Goal: Find specific fact: Find specific fact

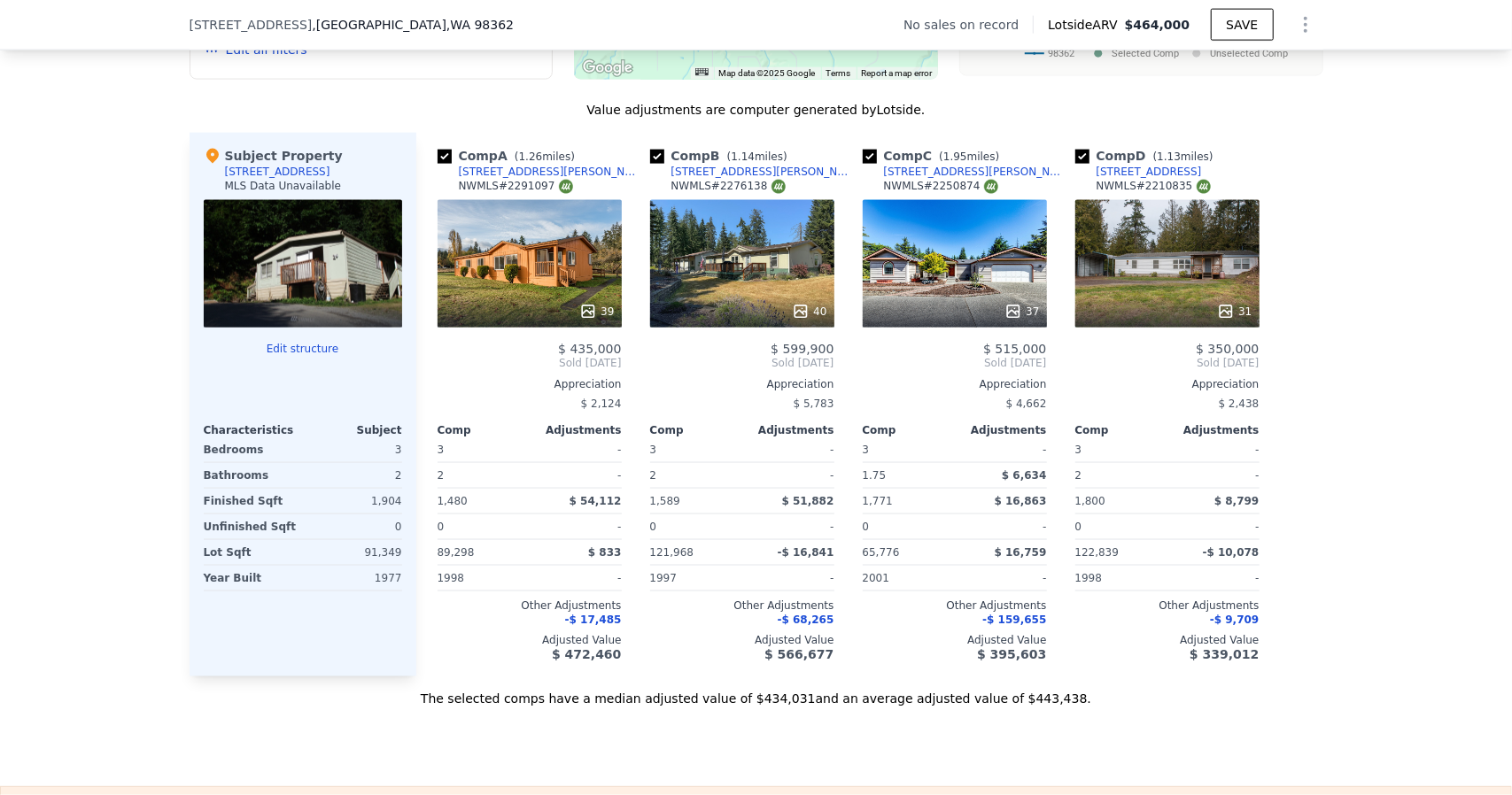
scroll to position [1587, 0]
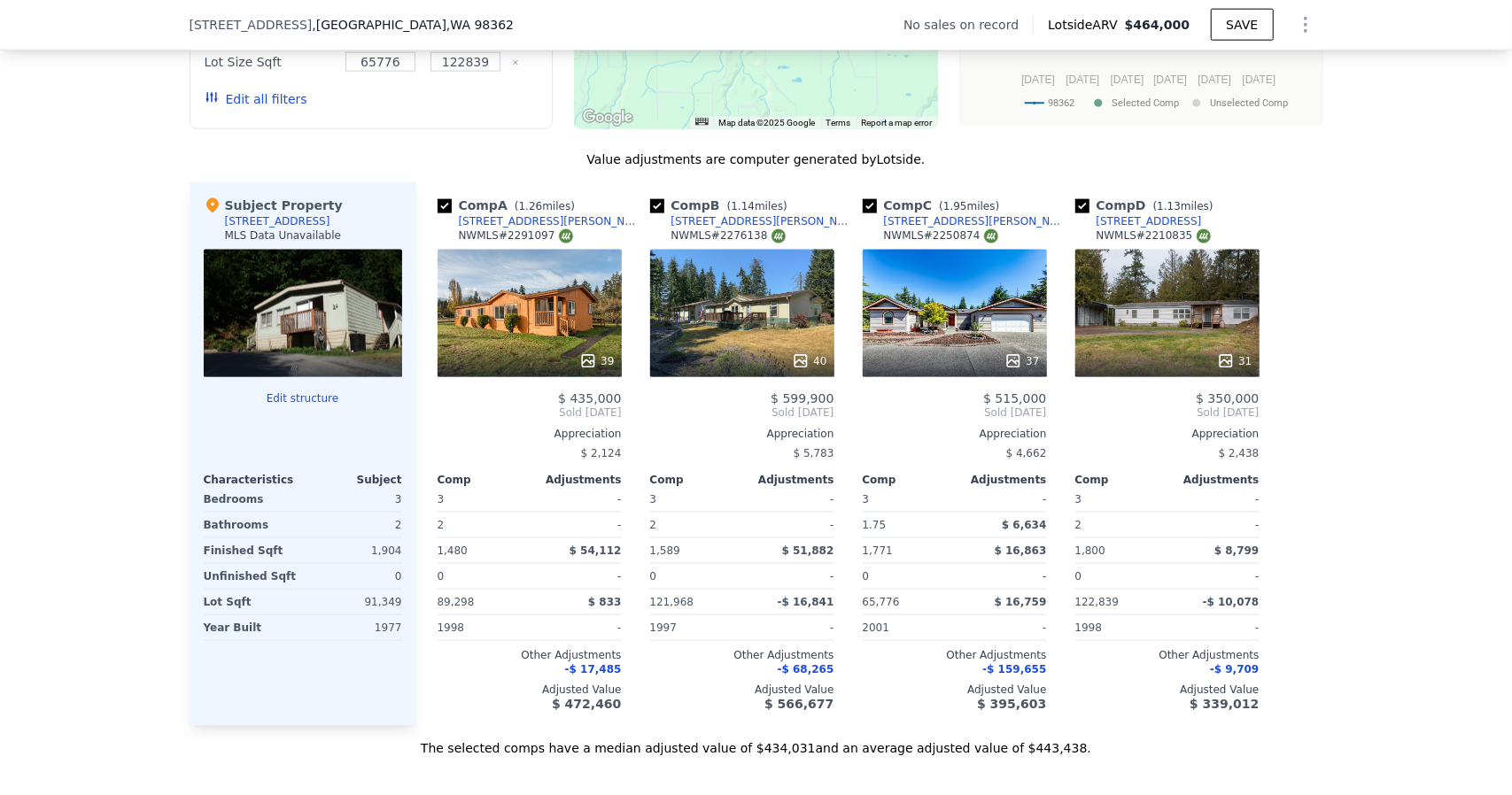
click at [1180, 317] on div "31" at bounding box center [1167, 314] width 185 height 127
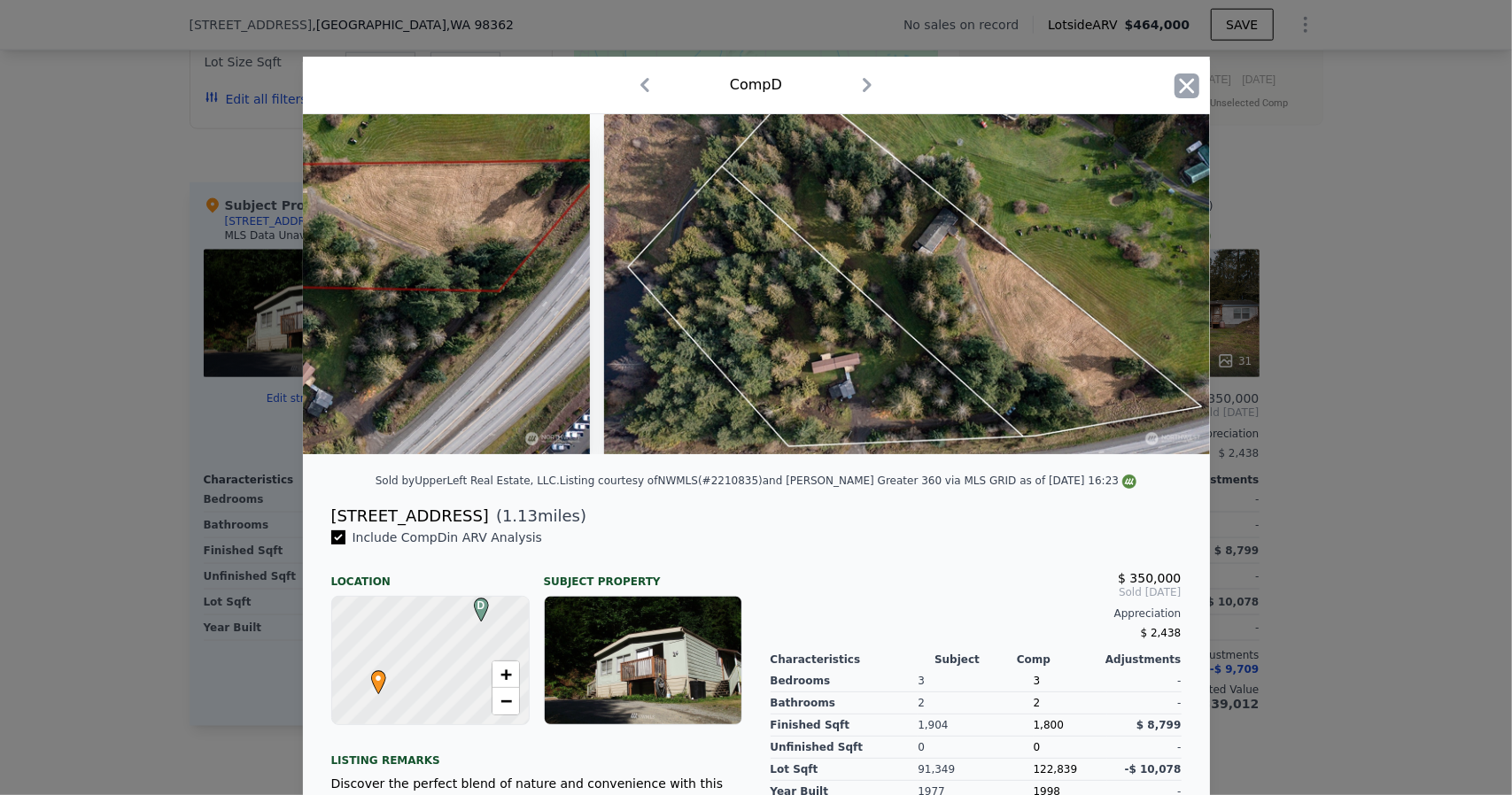
click at [1175, 84] on icon "button" at bounding box center [1187, 85] width 24 height 24
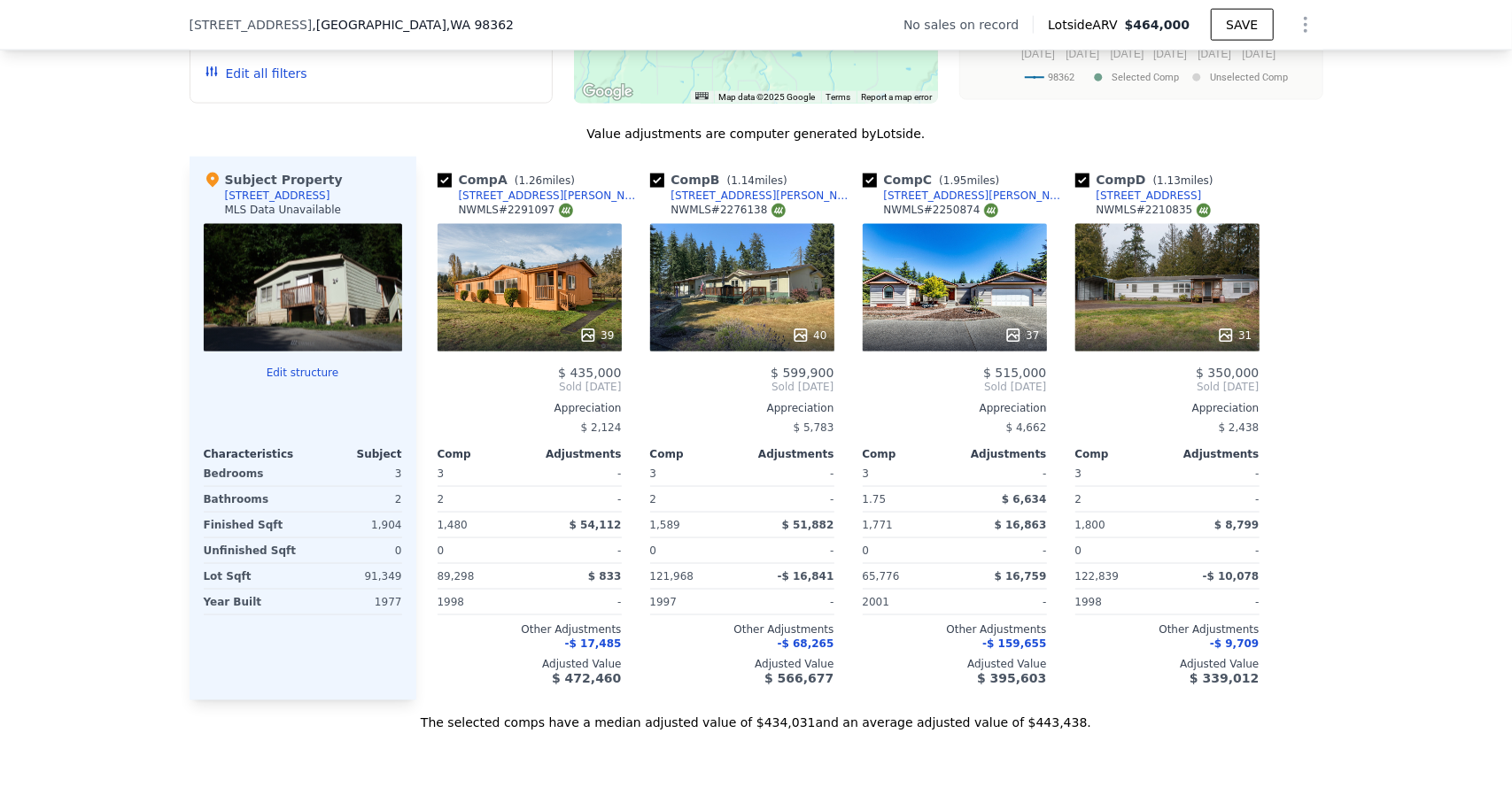
scroll to position [1675, 0]
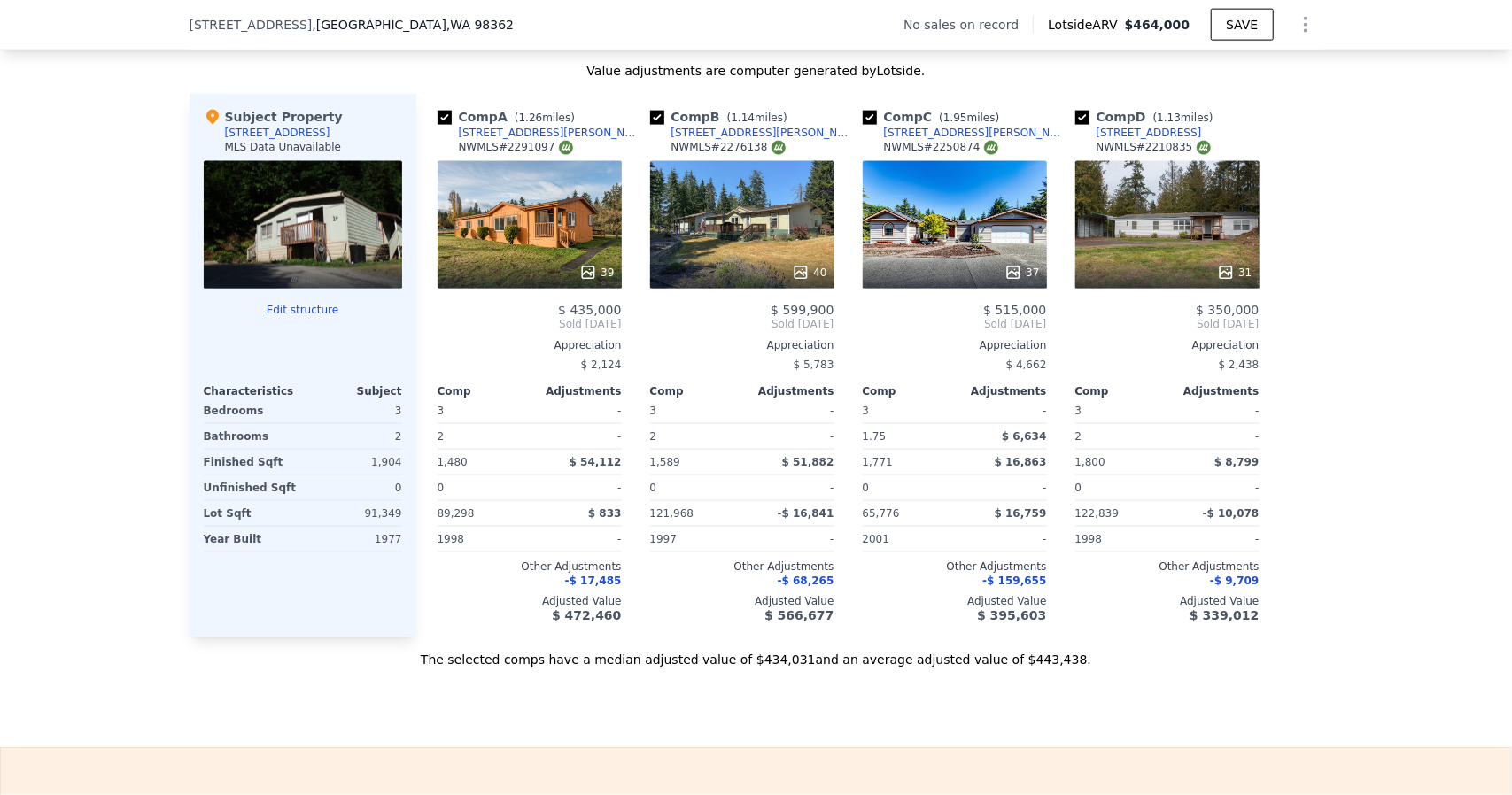
click at [736, 253] on div "40" at bounding box center [742, 225] width 185 height 127
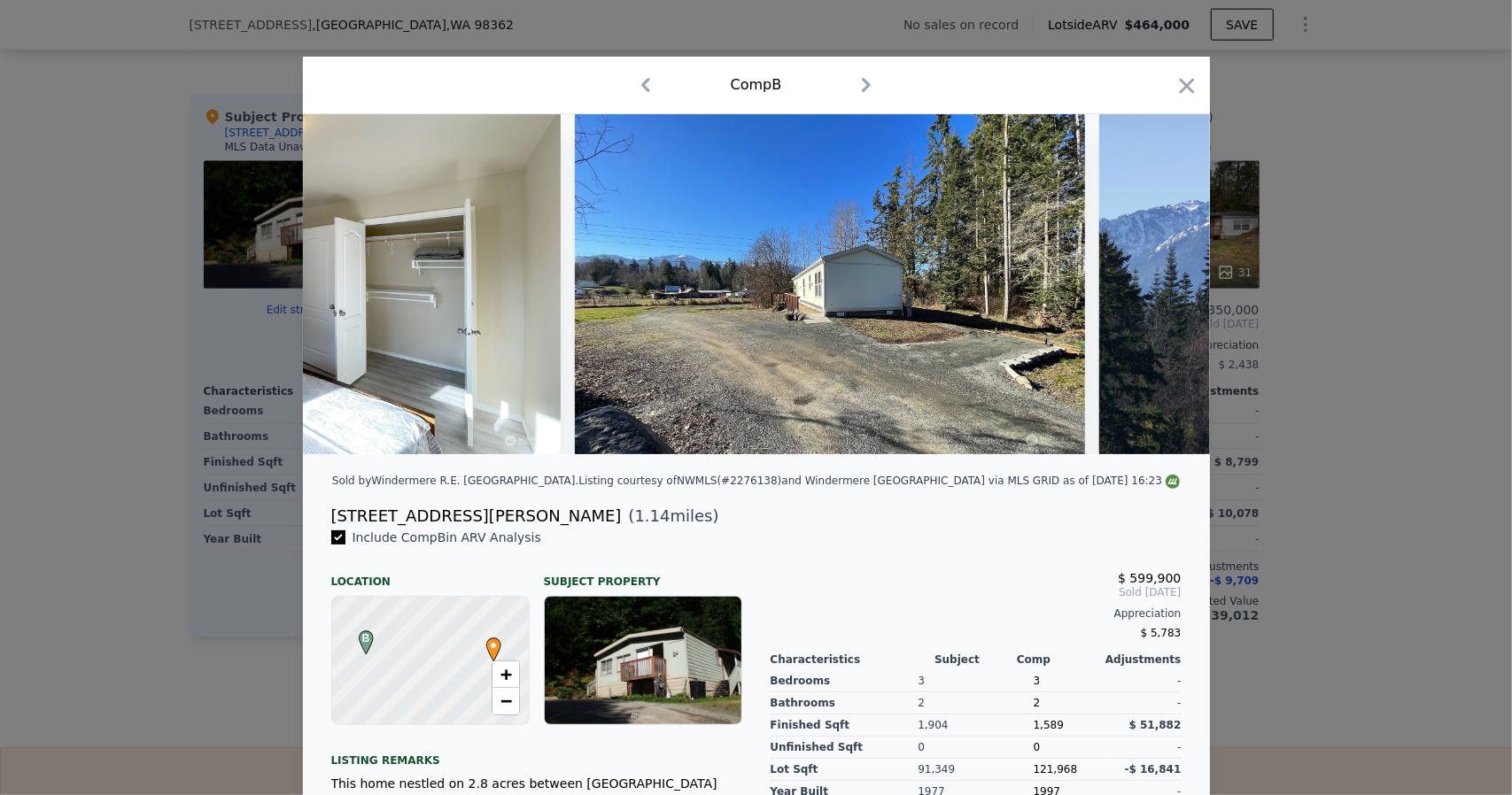
scroll to position [0, 18243]
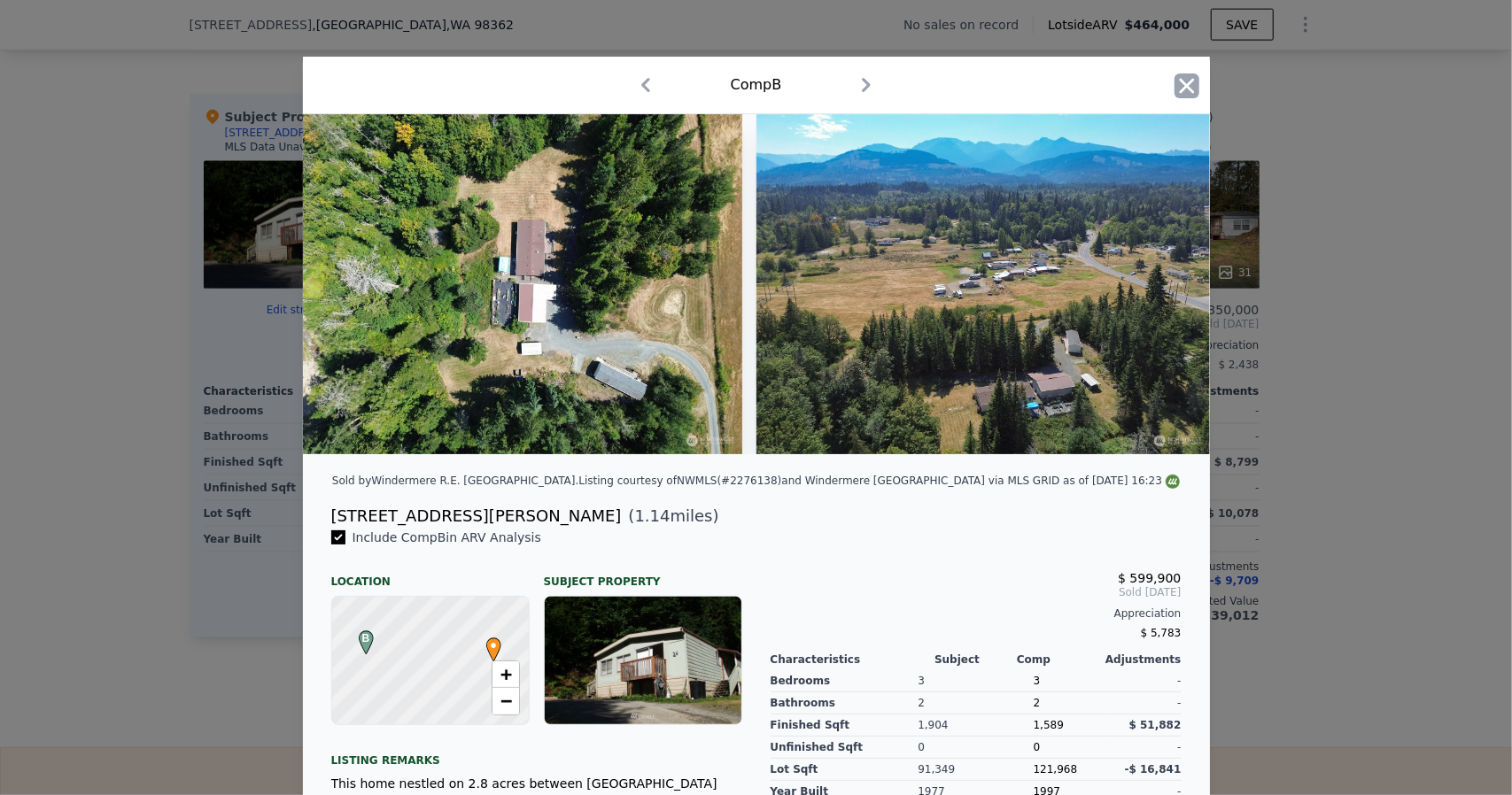
click at [1181, 77] on icon "button" at bounding box center [1187, 85] width 24 height 24
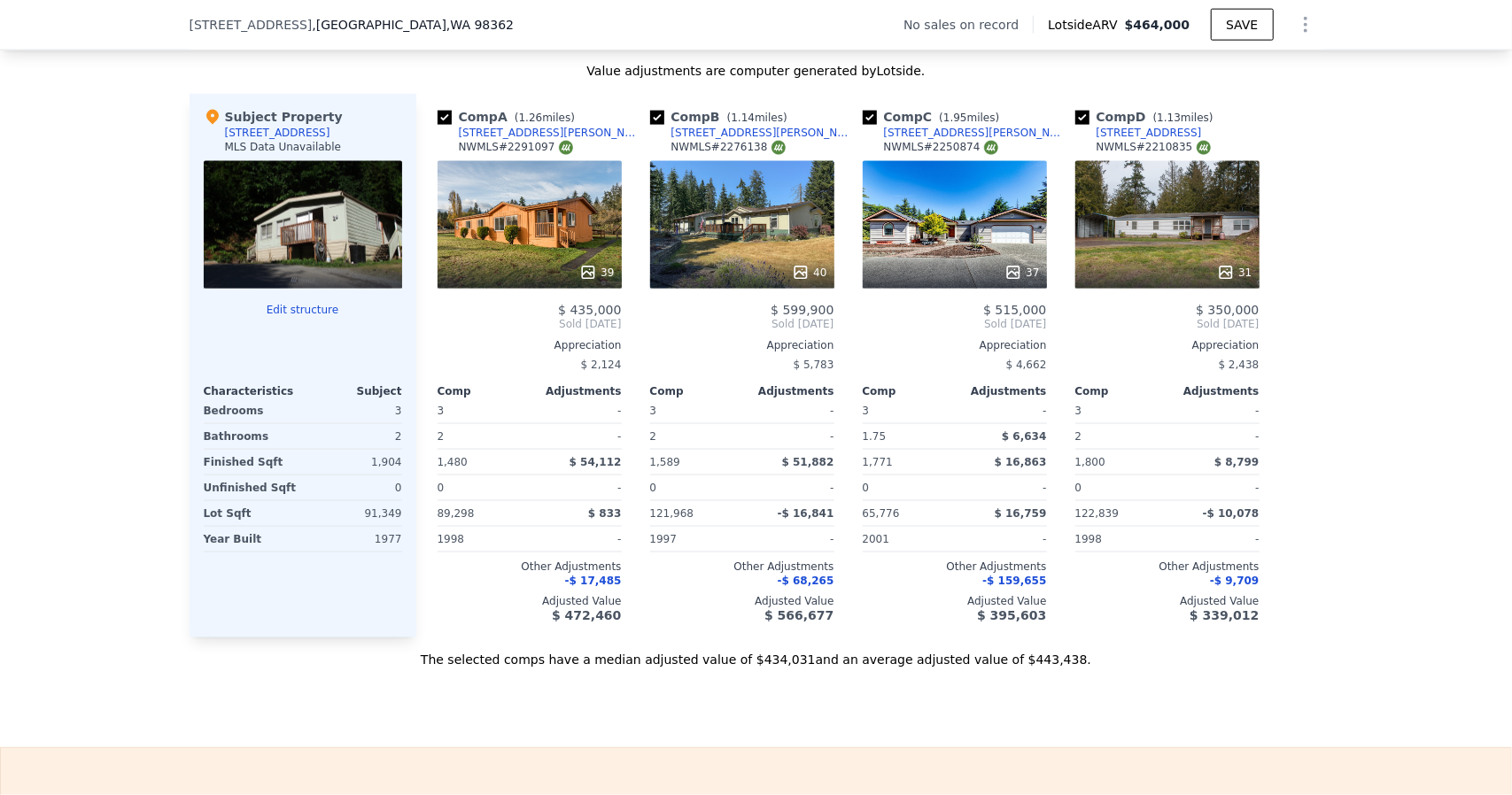
click at [941, 252] on div "37" at bounding box center [955, 225] width 185 height 127
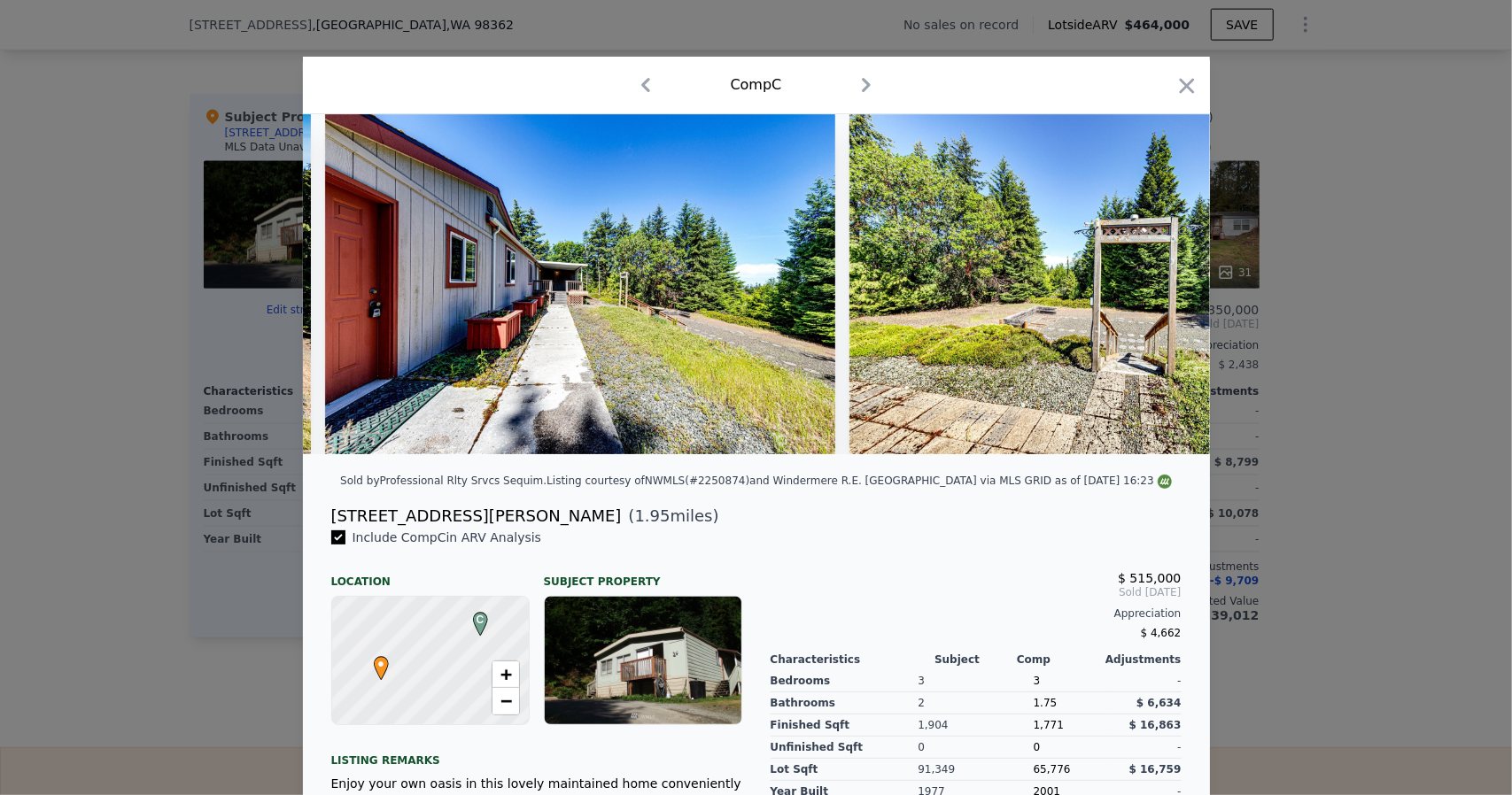
scroll to position [0, 18209]
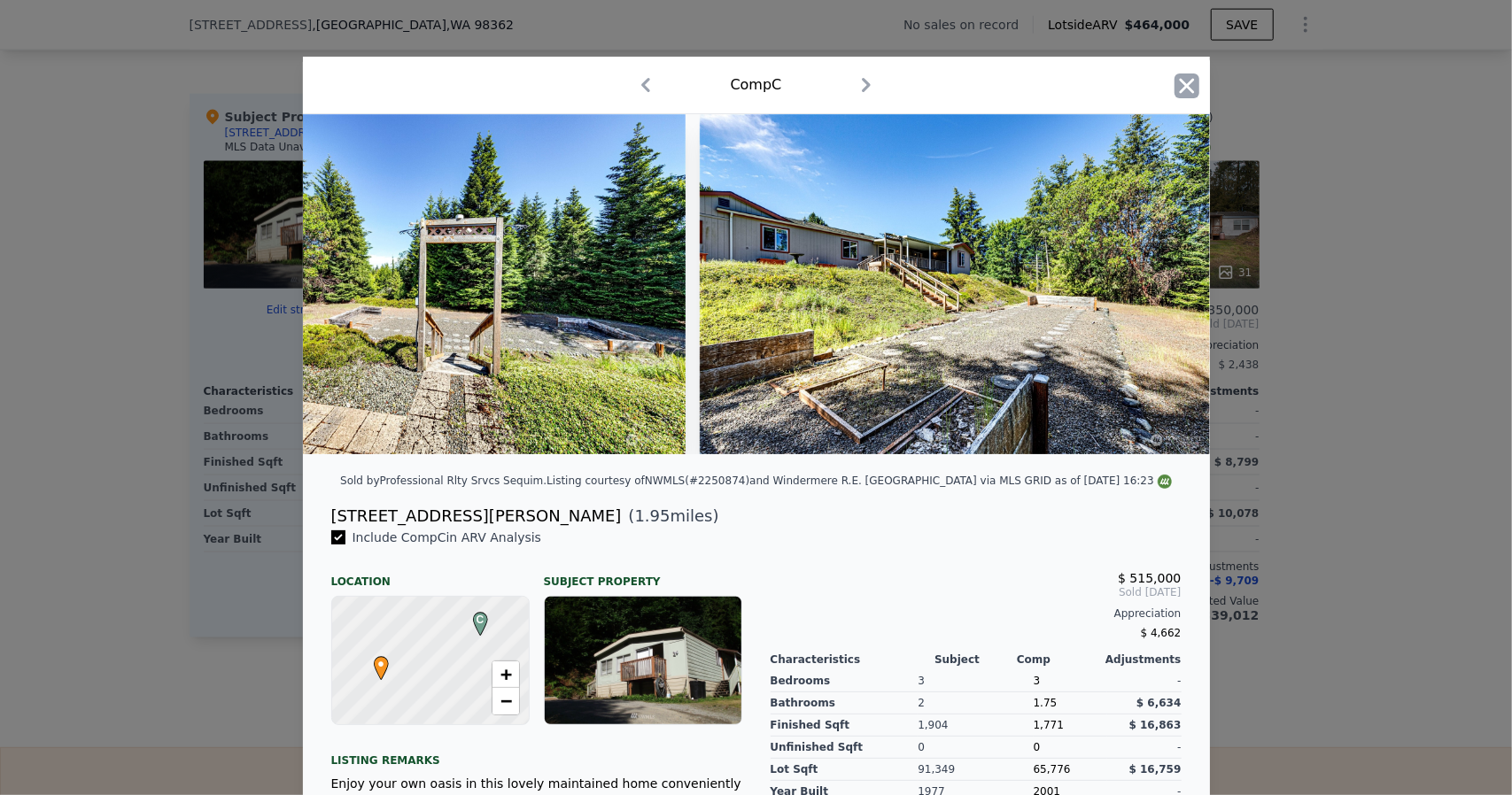
click at [1175, 93] on icon "button" at bounding box center [1187, 85] width 24 height 24
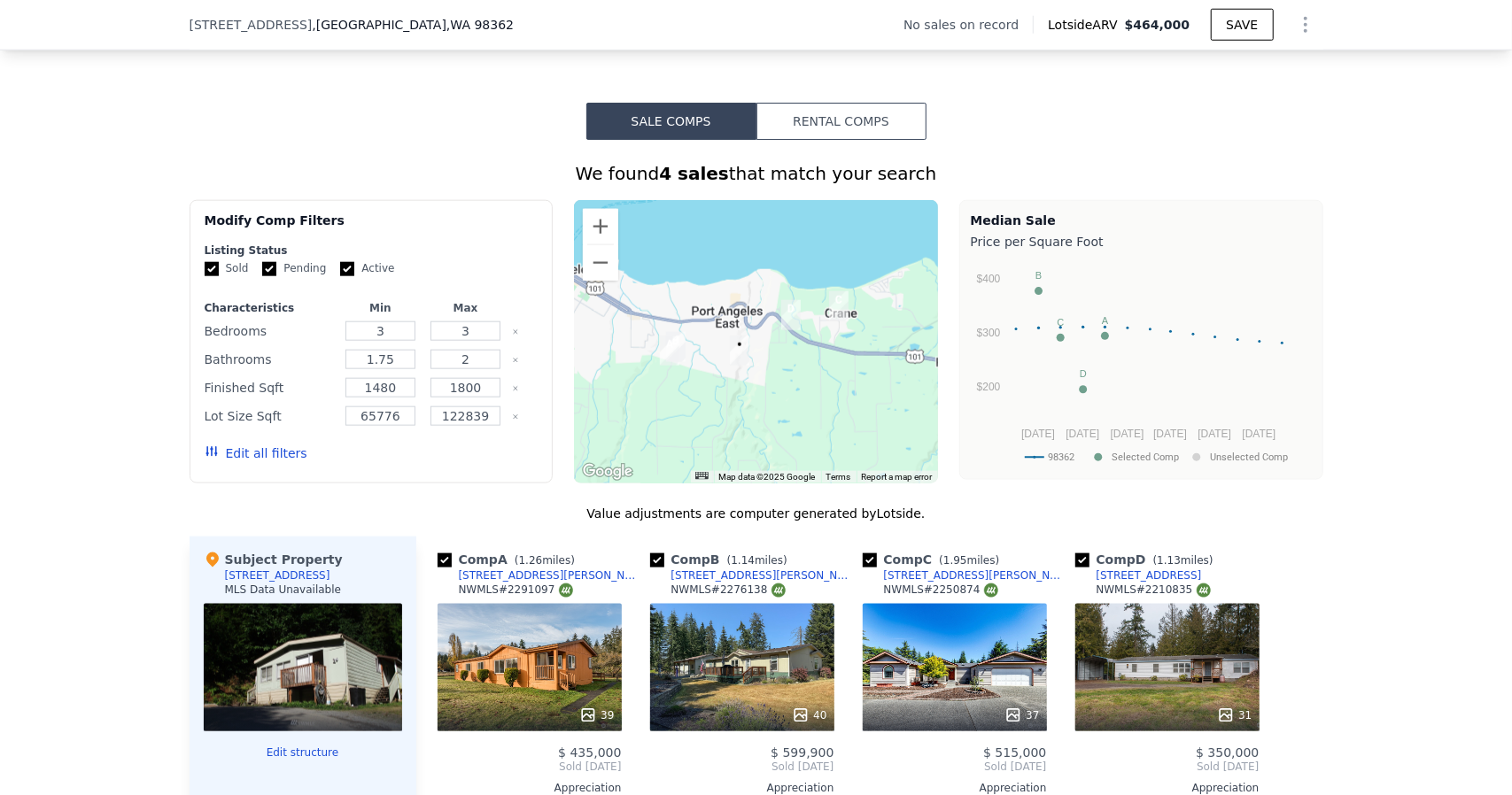
scroll to position [701, 0]
